Goal: Transaction & Acquisition: Purchase product/service

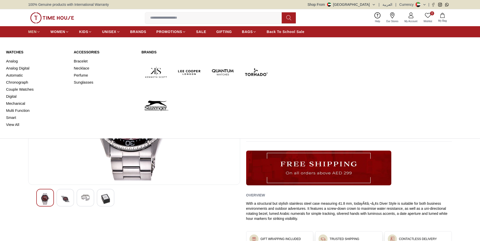
click at [28, 29] on span "MEN" at bounding box center [32, 31] width 8 height 5
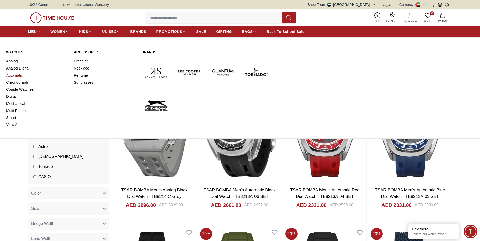
click at [16, 72] on link "Automatic" at bounding box center [37, 75] width 62 height 7
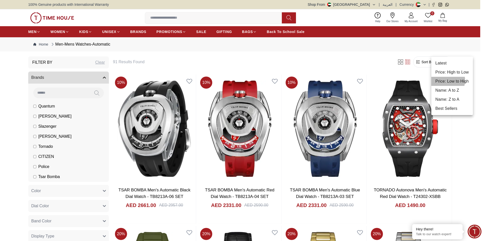
click at [445, 77] on li "Price: Low to High" at bounding box center [452, 81] width 42 height 9
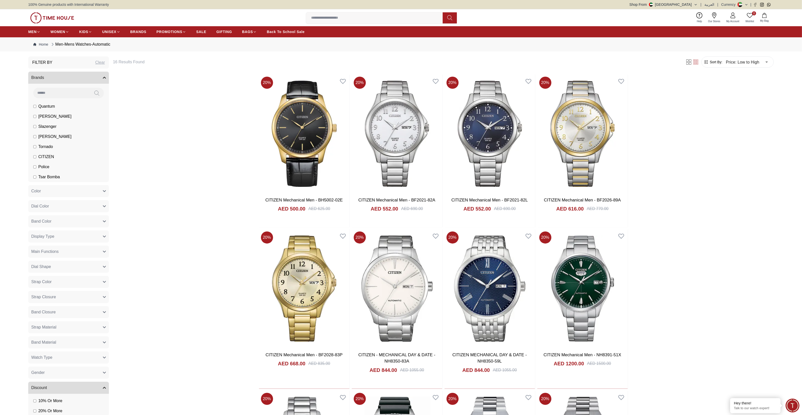
drag, startPoint x: 778, startPoint y: 208, endPoint x: 756, endPoint y: 212, distance: 22.6
click at [480, 212] on div "Filter 16 Results Found Sort By: Price: Low to High * ​ 20 % CITIZEN Mechanical…" at bounding box center [443, 383] width 661 height 654
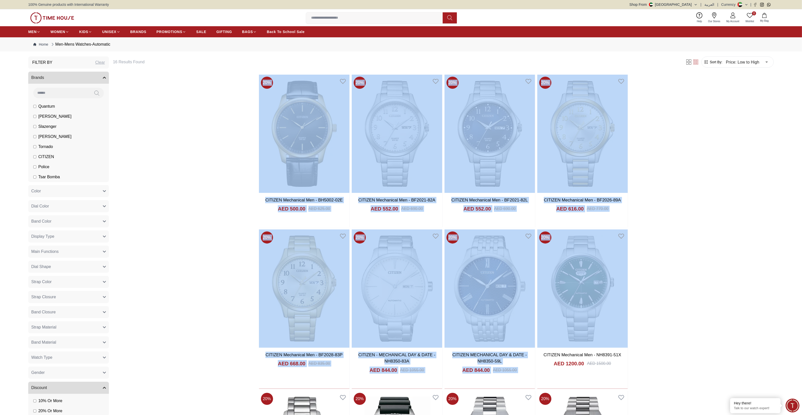
click at [480, 160] on div "Filter 16 Results Found Sort By: Price: Low to High * ​ 20 % CITIZEN Mechanical…" at bounding box center [443, 383] width 661 height 654
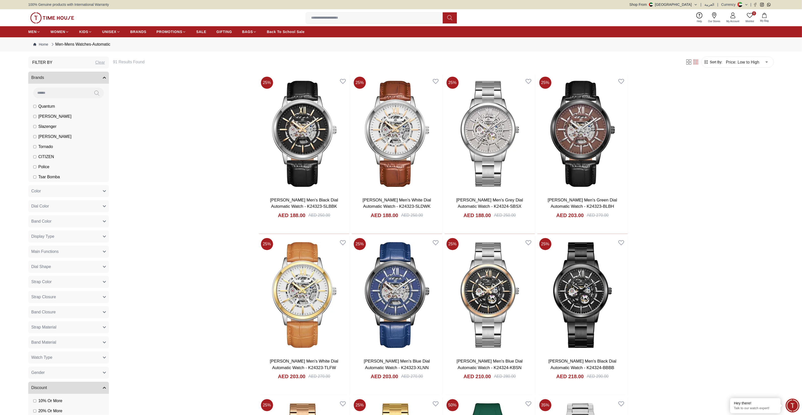
type input "******"
